Goal: Check status: Check status

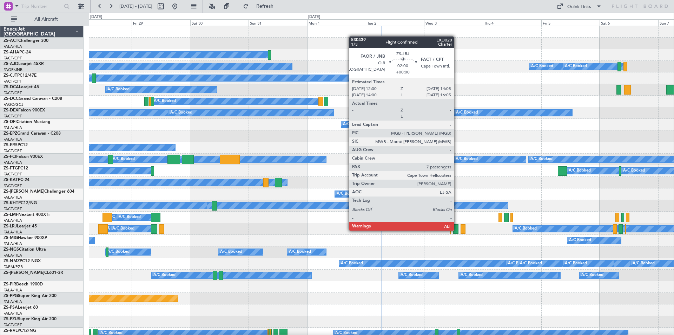
click at [457, 230] on div at bounding box center [455, 228] width 5 height 9
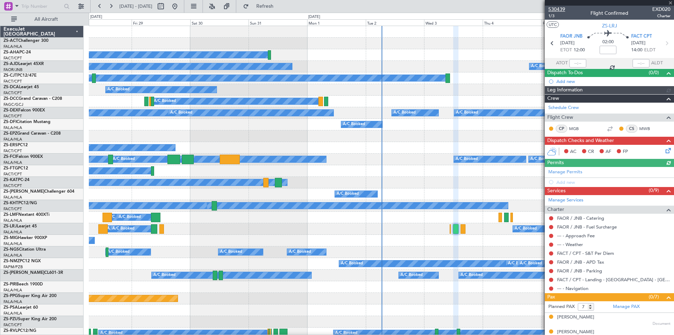
click at [557, 10] on span "530439" at bounding box center [557, 9] width 17 height 7
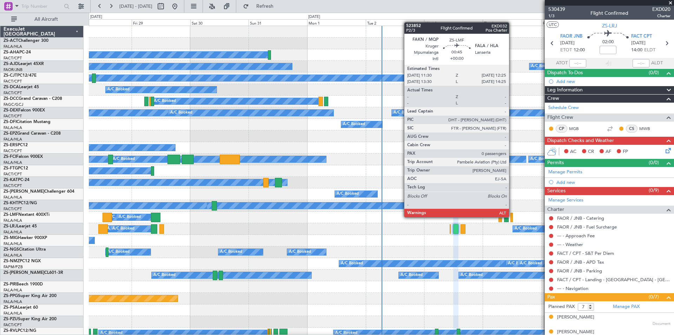
click at [511, 217] on div at bounding box center [512, 216] width 2 height 9
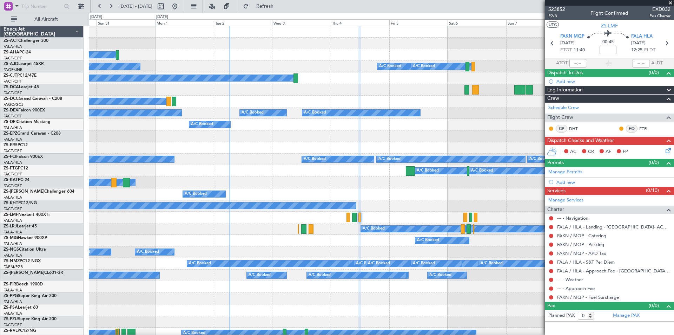
drag, startPoint x: 562, startPoint y: 8, endPoint x: 377, endPoint y: 63, distance: 192.5
click at [562, 8] on span "523852" at bounding box center [557, 9] width 17 height 7
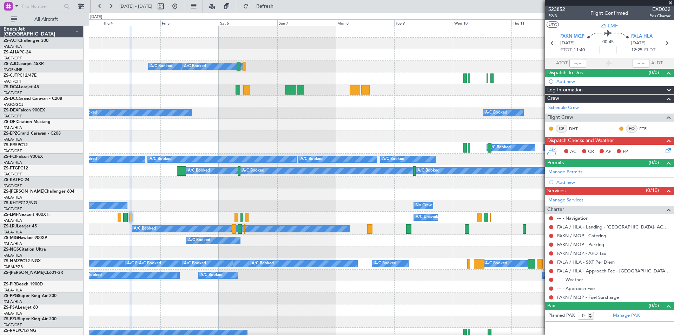
click at [280, 197] on div "A/C Booked A/C Booked" at bounding box center [381, 194] width 585 height 12
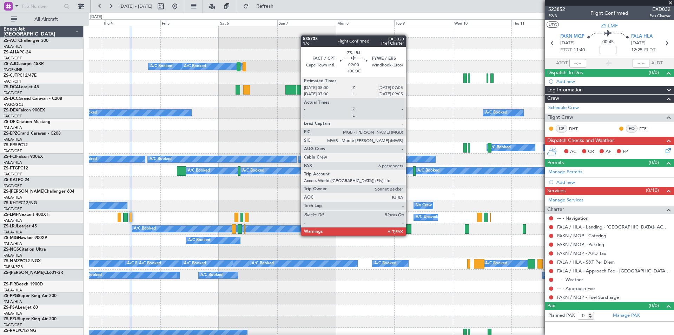
click at [409, 229] on div at bounding box center [408, 228] width 5 height 9
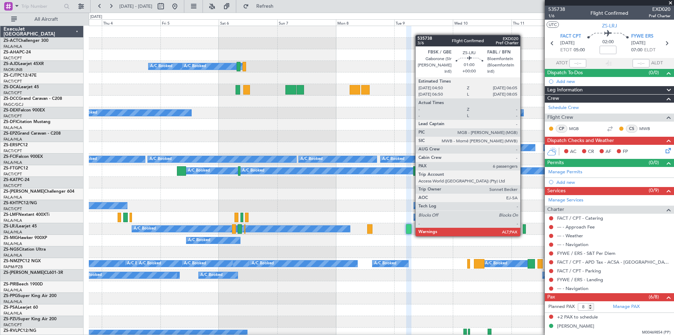
click at [524, 229] on div at bounding box center [524, 228] width 3 height 9
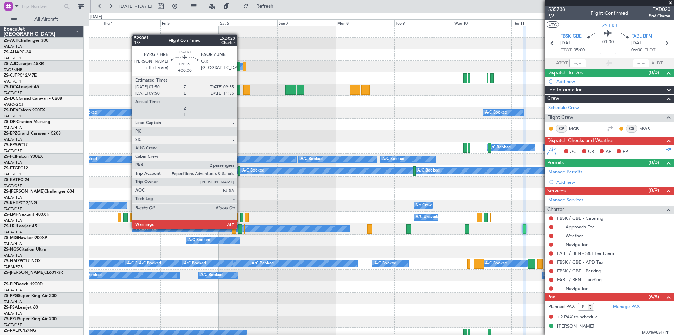
click at [240, 229] on div at bounding box center [240, 228] width 5 height 9
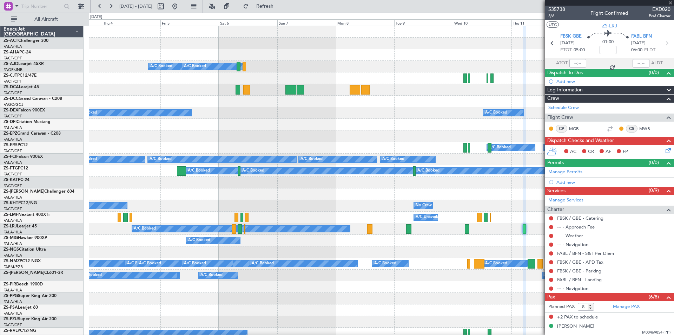
type input "2"
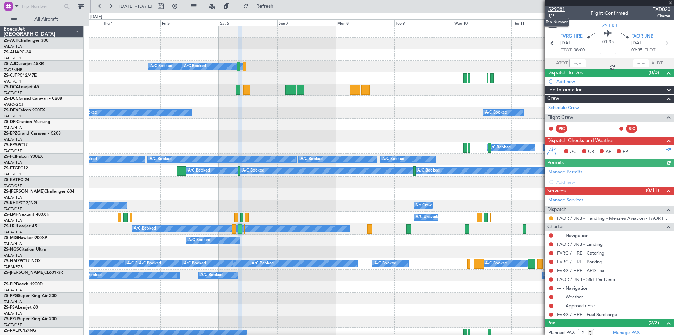
click at [558, 9] on span "529081" at bounding box center [557, 9] width 17 height 7
drag, startPoint x: 200, startPoint y: 6, endPoint x: 181, endPoint y: 8, distance: 19.0
click at [181, 6] on button at bounding box center [174, 6] width 11 height 11
click at [166, 6] on button at bounding box center [160, 6] width 11 height 11
select select "8"
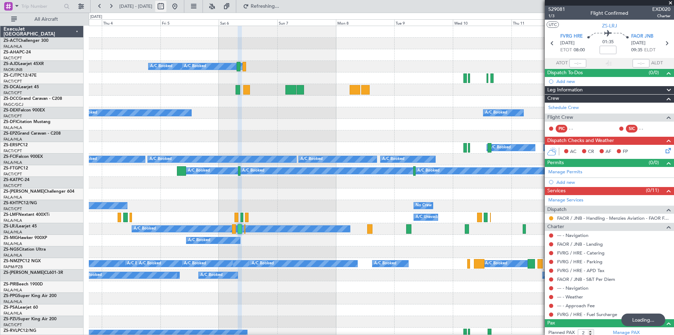
select select "2025"
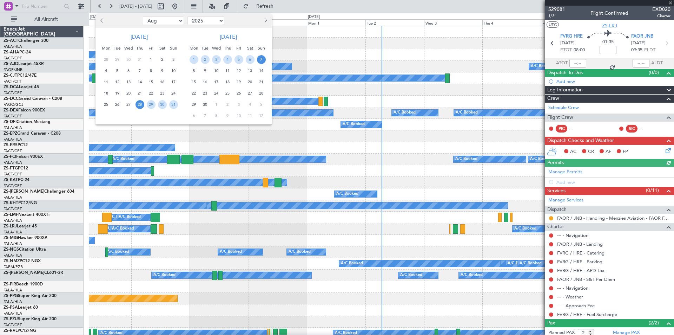
click at [266, 20] on span "Next month" at bounding box center [265, 20] width 4 height 4
click at [215, 81] on span "15" at bounding box center [216, 82] width 9 height 9
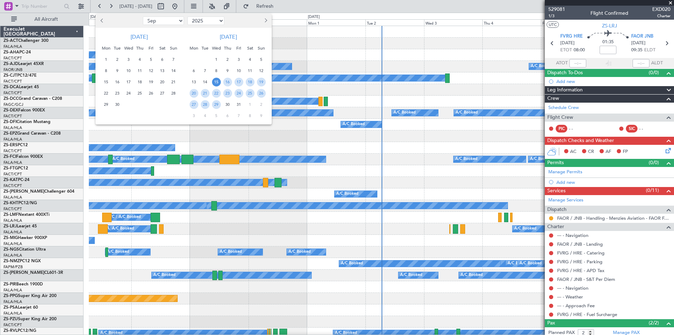
click at [215, 81] on span "15" at bounding box center [216, 82] width 9 height 9
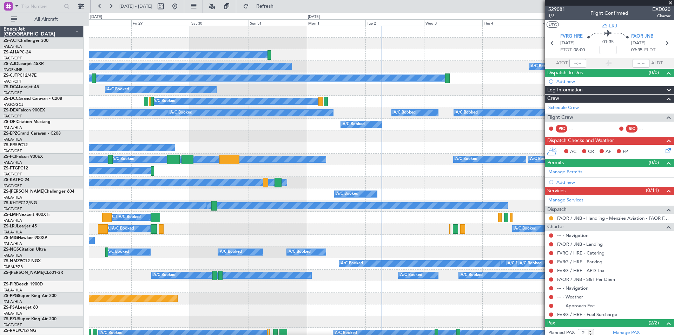
select select "10"
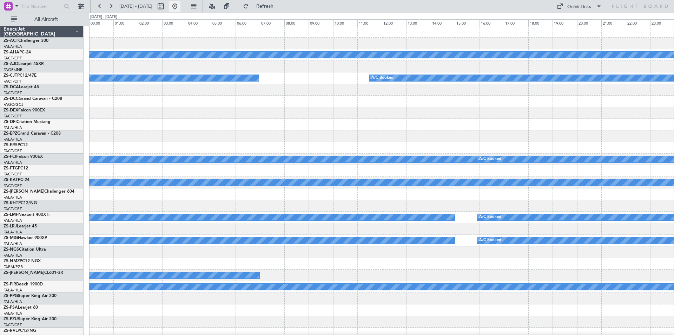
click at [181, 8] on button at bounding box center [174, 6] width 11 height 11
